Goal: Task Accomplishment & Management: Use online tool/utility

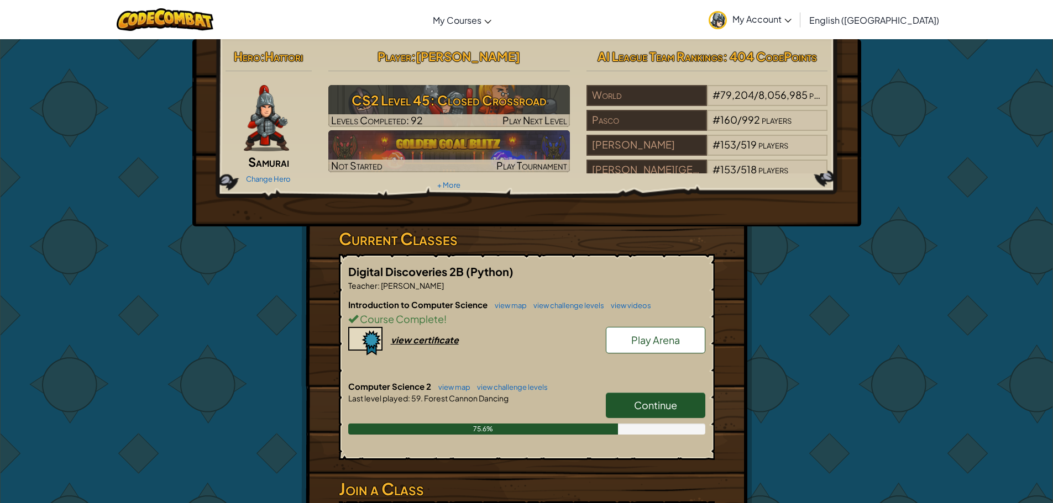
click at [672, 397] on link "Continue" at bounding box center [655, 405] width 99 height 25
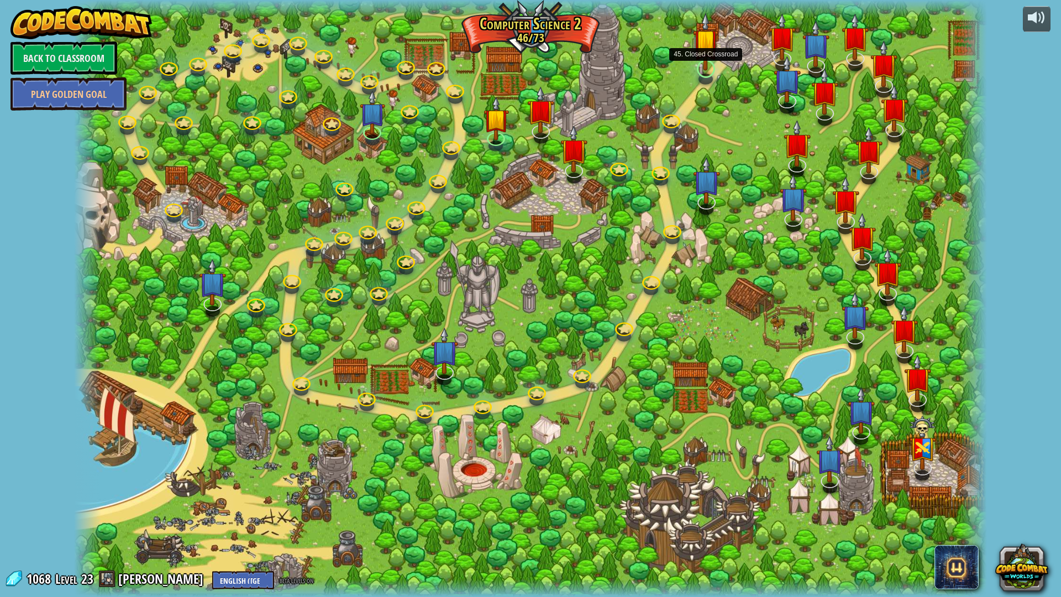
click at [704, 59] on img at bounding box center [705, 41] width 25 height 58
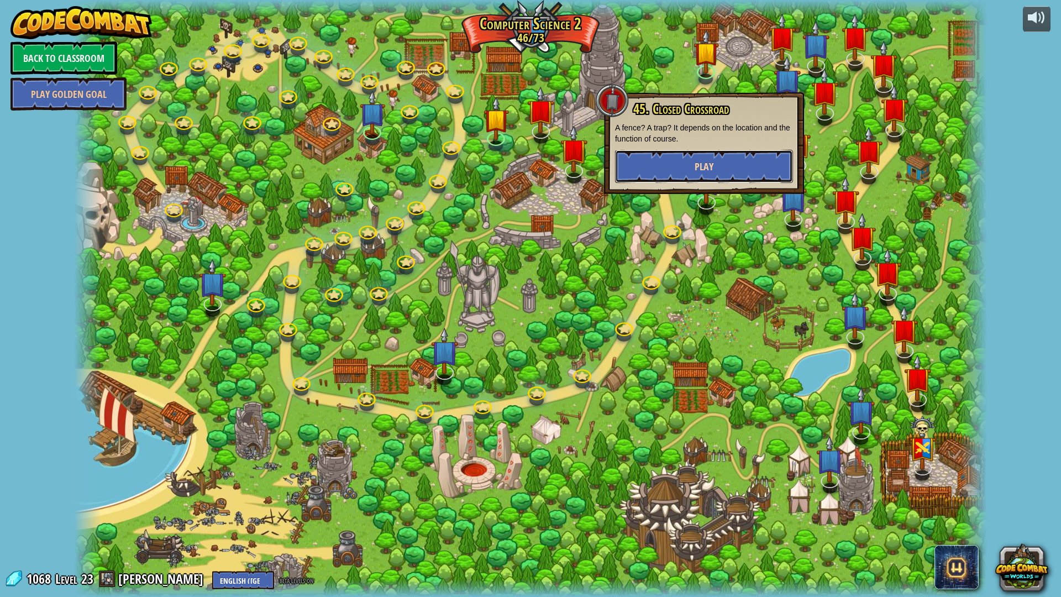
click at [726, 161] on button "Play" at bounding box center [704, 166] width 178 height 33
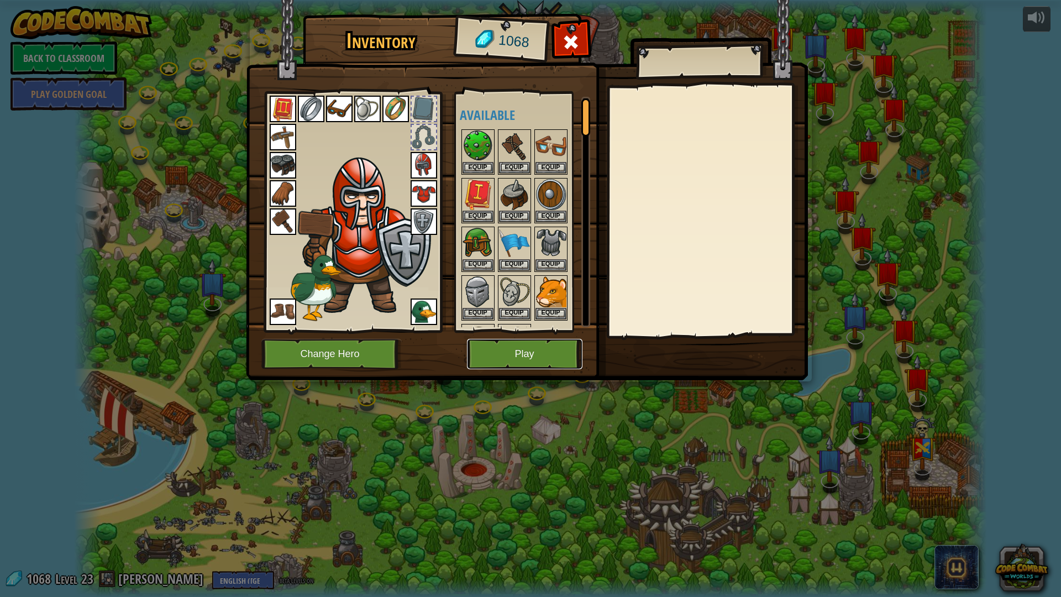
click at [537, 350] on button "Play" at bounding box center [525, 354] width 116 height 30
